Goal: Register for event/course

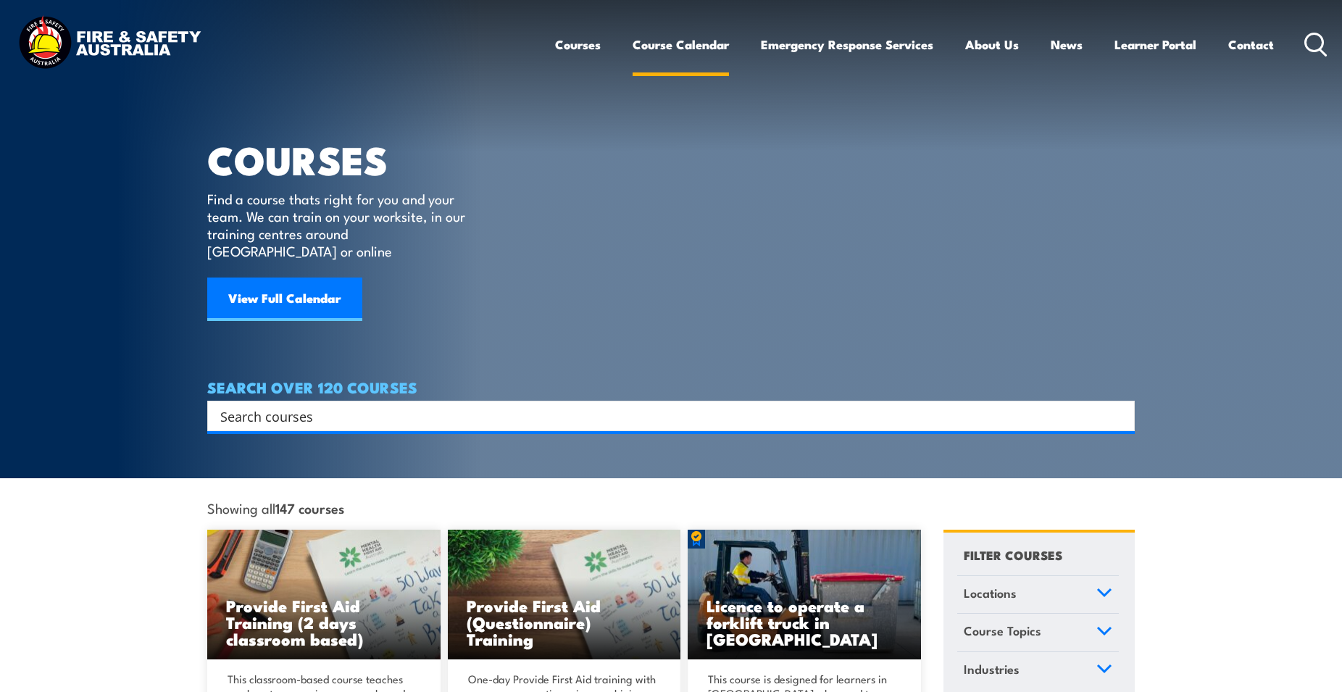
click at [700, 49] on link "Course Calendar" at bounding box center [681, 44] width 96 height 38
click at [303, 278] on link "View Full Calendar" at bounding box center [284, 299] width 155 height 43
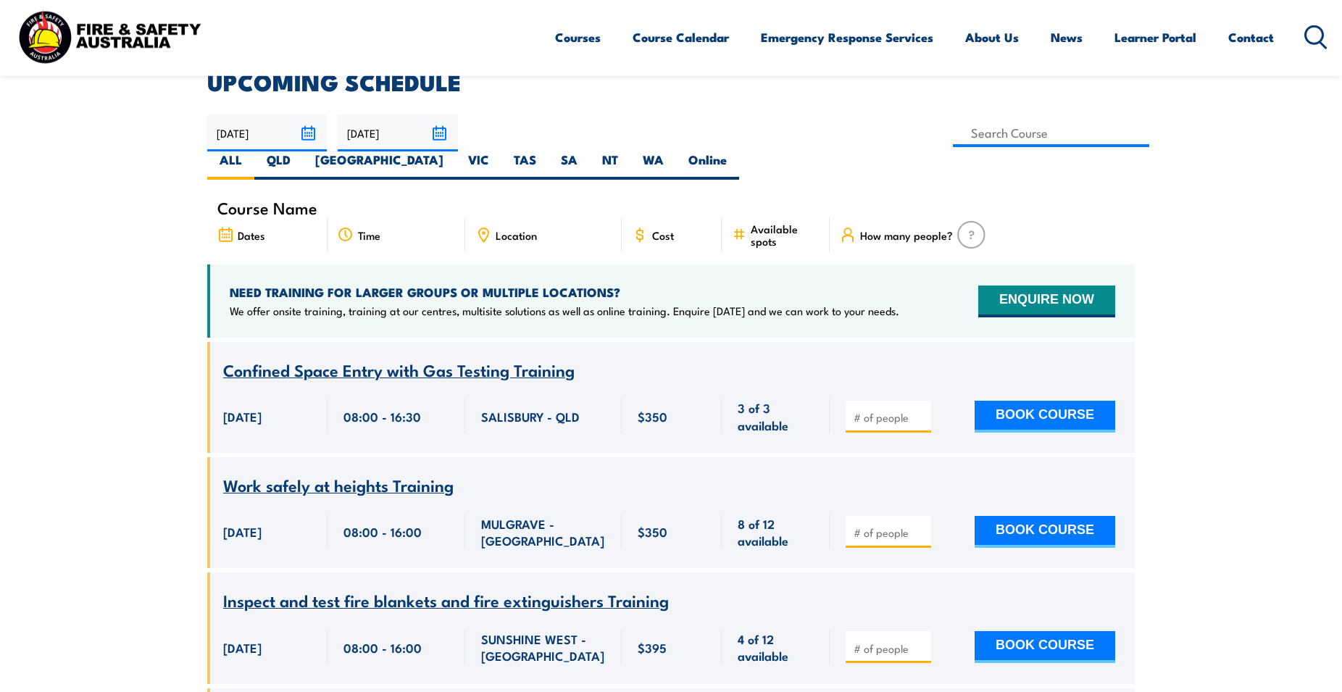
scroll to position [291, 0]
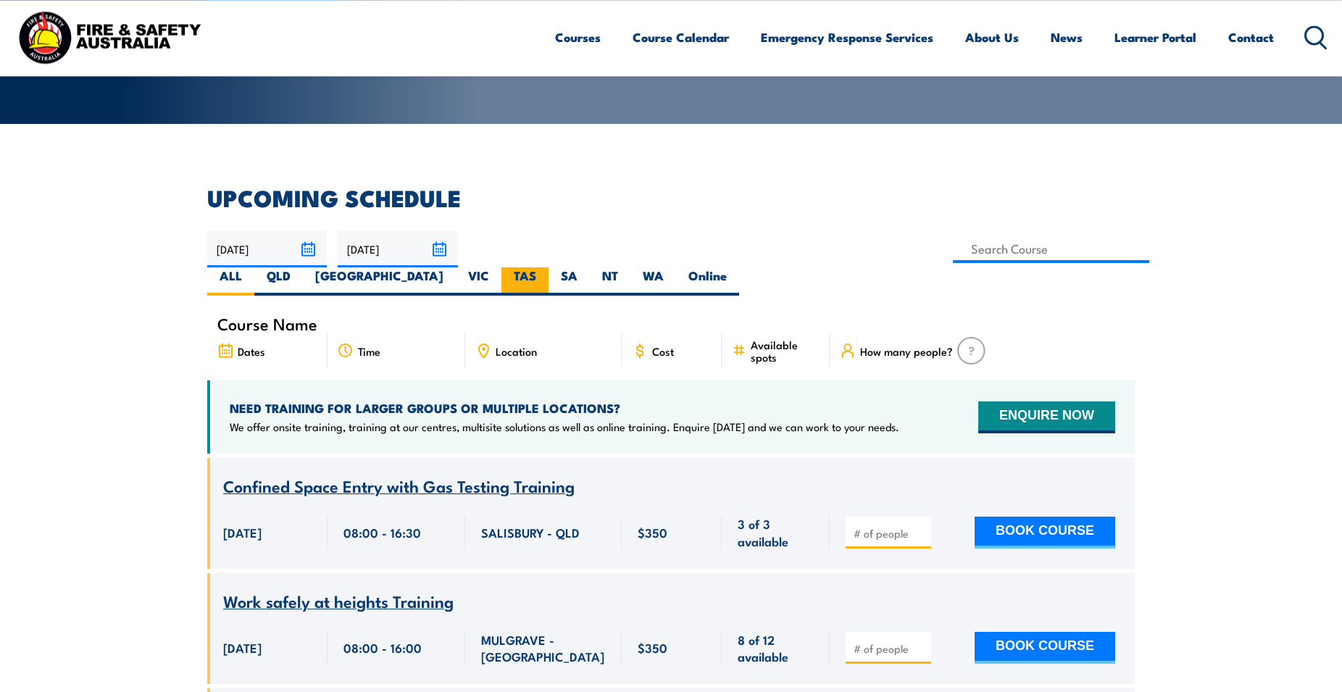
click at [548, 267] on label "TAS" at bounding box center [524, 281] width 47 height 28
click at [546, 267] on input "TAS" at bounding box center [540, 271] width 9 height 9
radio input "true"
